Goal: Check status

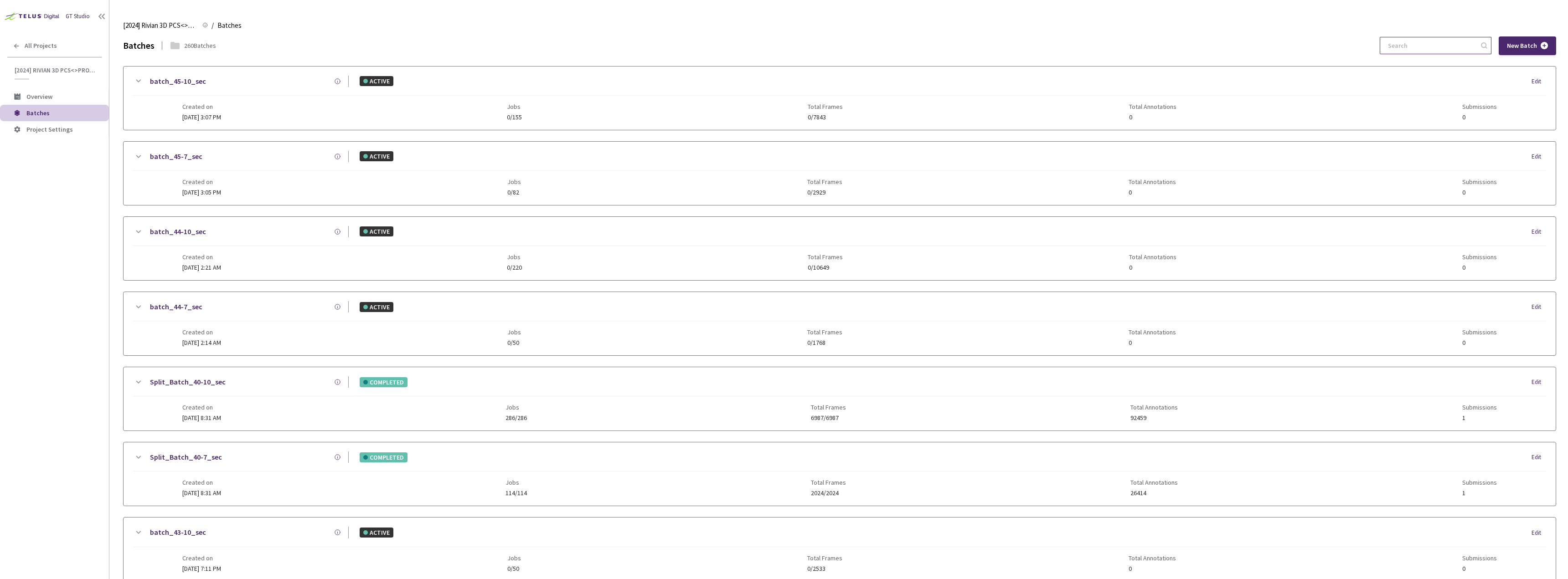
click at [1414, 41] on input at bounding box center [1431, 45] width 97 height 16
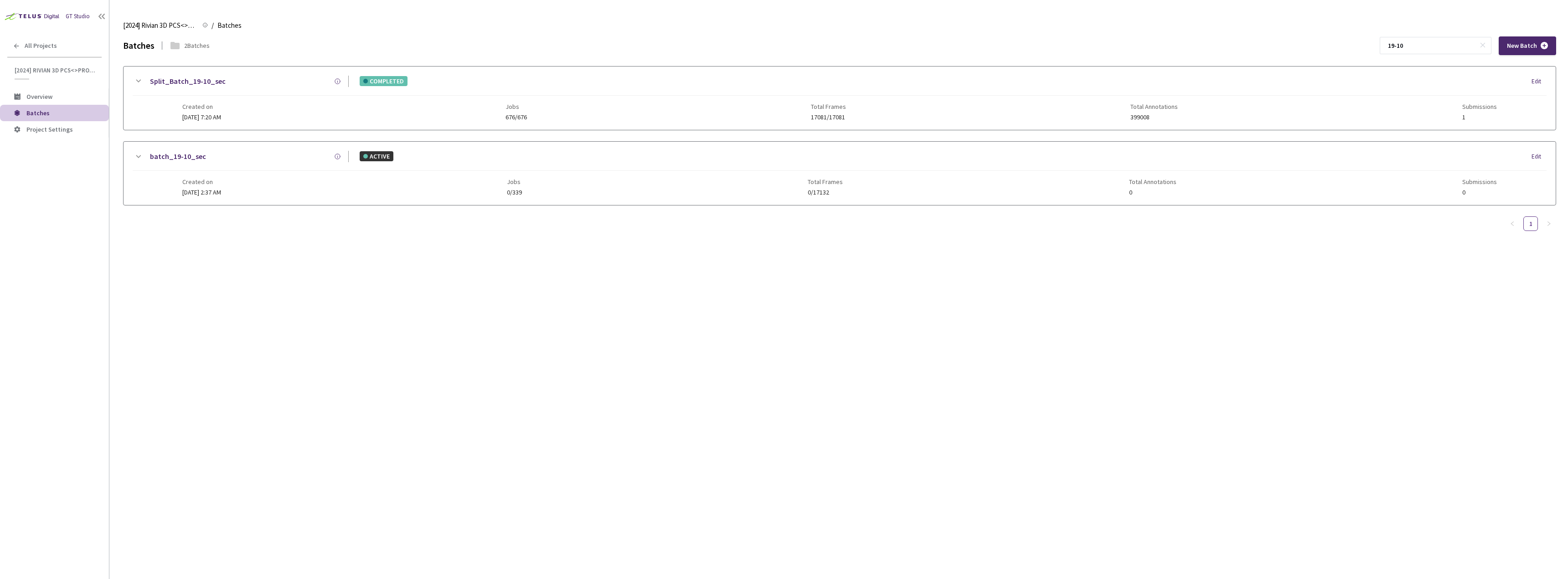
type input "19-10"
drag, startPoint x: 183, startPoint y: 91, endPoint x: 209, endPoint y: 92, distance: 26.0
click at [183, 92] on div "Split_Batch_19-10_sec COMPLETED Edit" at bounding box center [839, 85] width 1414 height 20
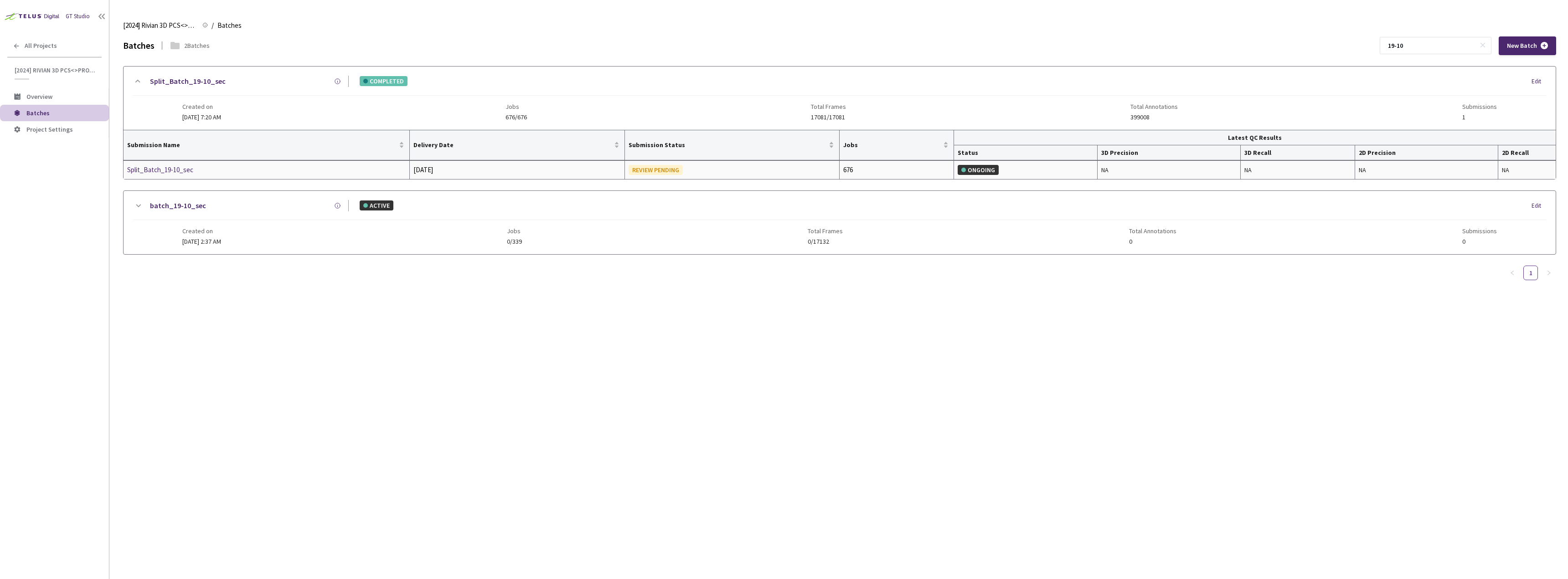
click at [147, 172] on div "Split_Batch_19-10_sec" at bounding box center [175, 170] width 97 height 11
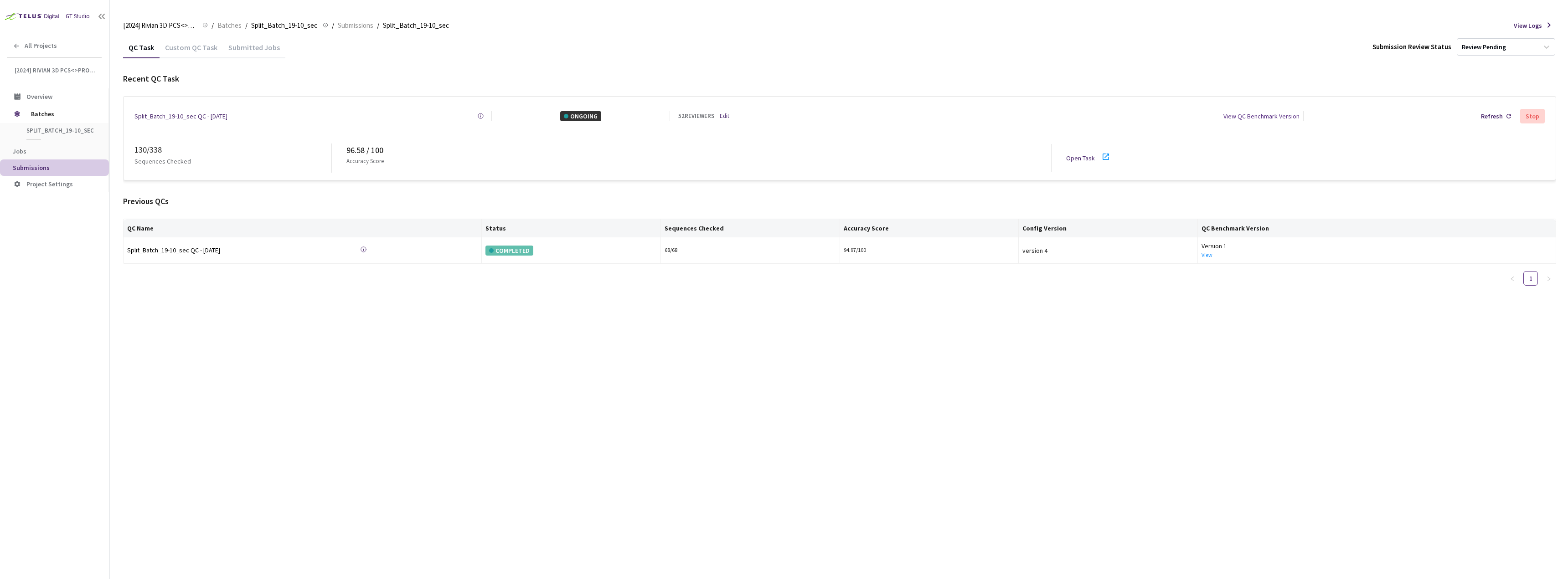
drag, startPoint x: 1091, startPoint y: 171, endPoint x: 1075, endPoint y: 147, distance: 28.8
click at [1091, 170] on div "130 / 338 Sequences Checked 96.58 / 100 Accuracy Score Open Task" at bounding box center [839, 158] width 1432 height 44
click at [1074, 151] on div "Open Task" at bounding box center [1091, 158] width 51 height 13
